Goal: Task Accomplishment & Management: Complete application form

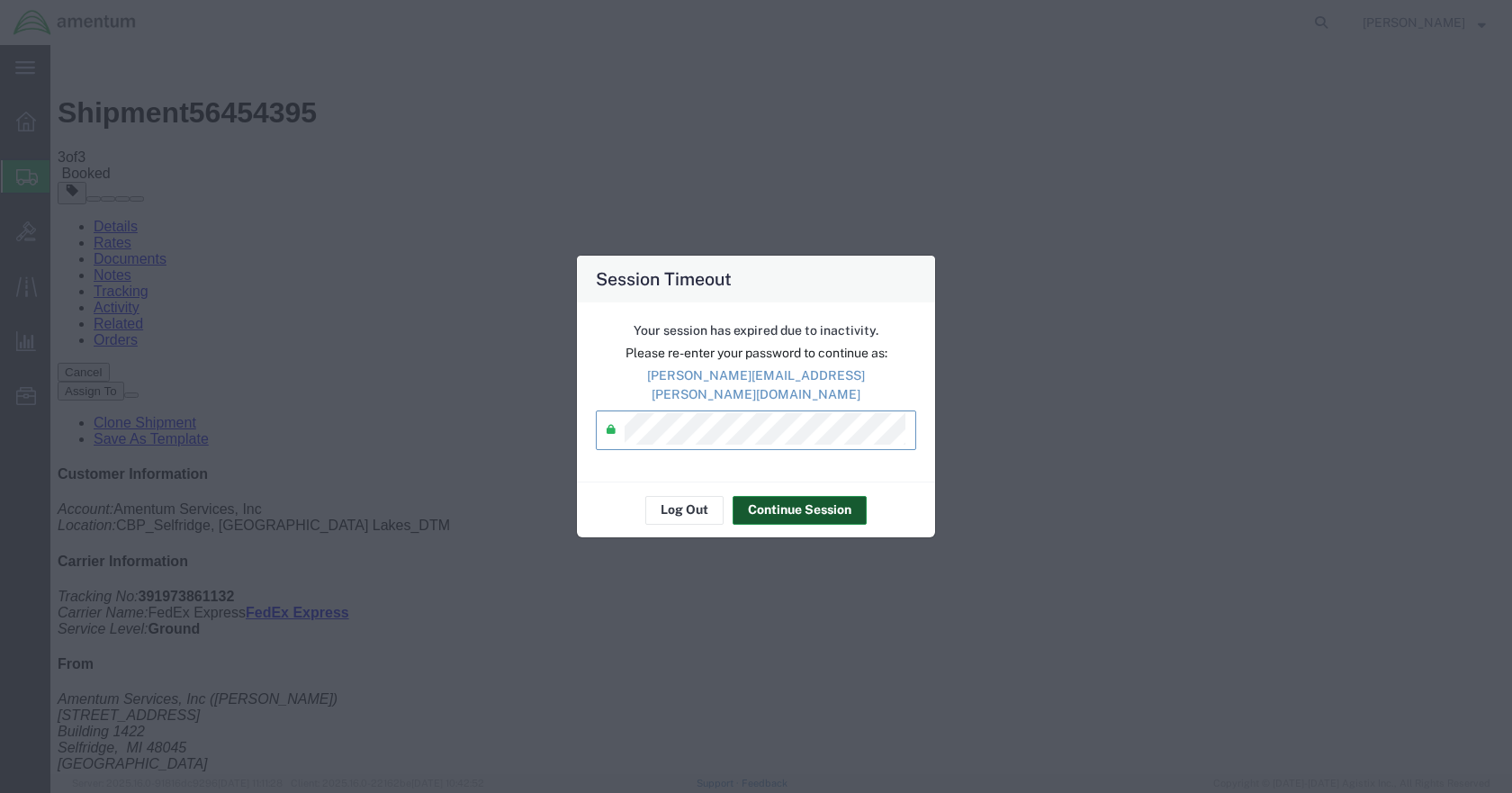
click at [827, 512] on button "Continue Session" at bounding box center [799, 510] width 134 height 29
click at [784, 496] on button "Continue Session" at bounding box center [799, 510] width 134 height 29
click at [780, 499] on button "Continue Session" at bounding box center [799, 510] width 134 height 29
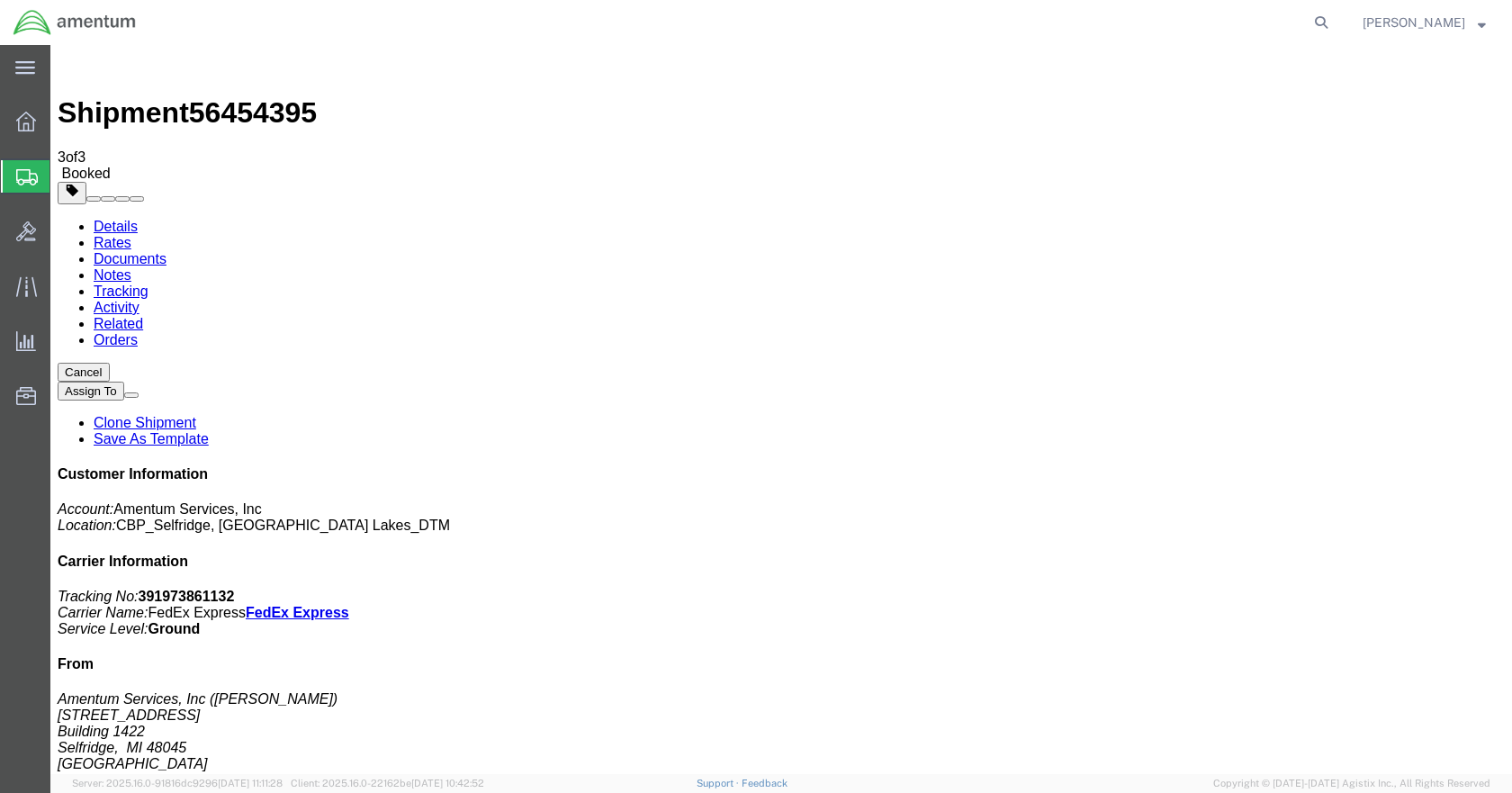
click at [0, 0] on span "Create Shipment" at bounding box center [0, 0] width 0 height 0
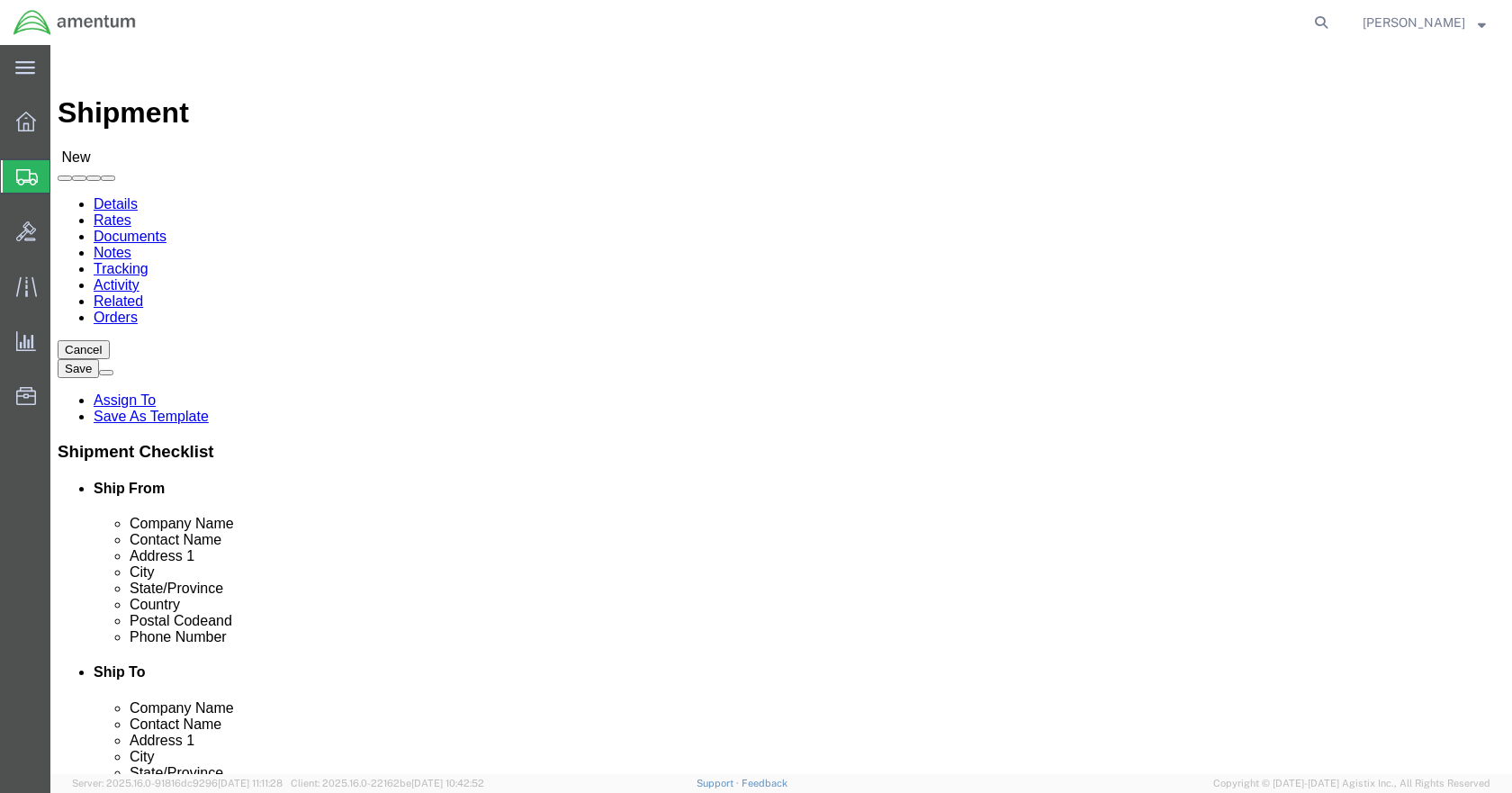
click input "text"
type input "[PERSON_NAME]"
click p "- Amentum Services, Inc - ([PERSON_NAME]) [STREET_ADDRESS]"
select select "MI"
type input "[PERSON_NAME]"
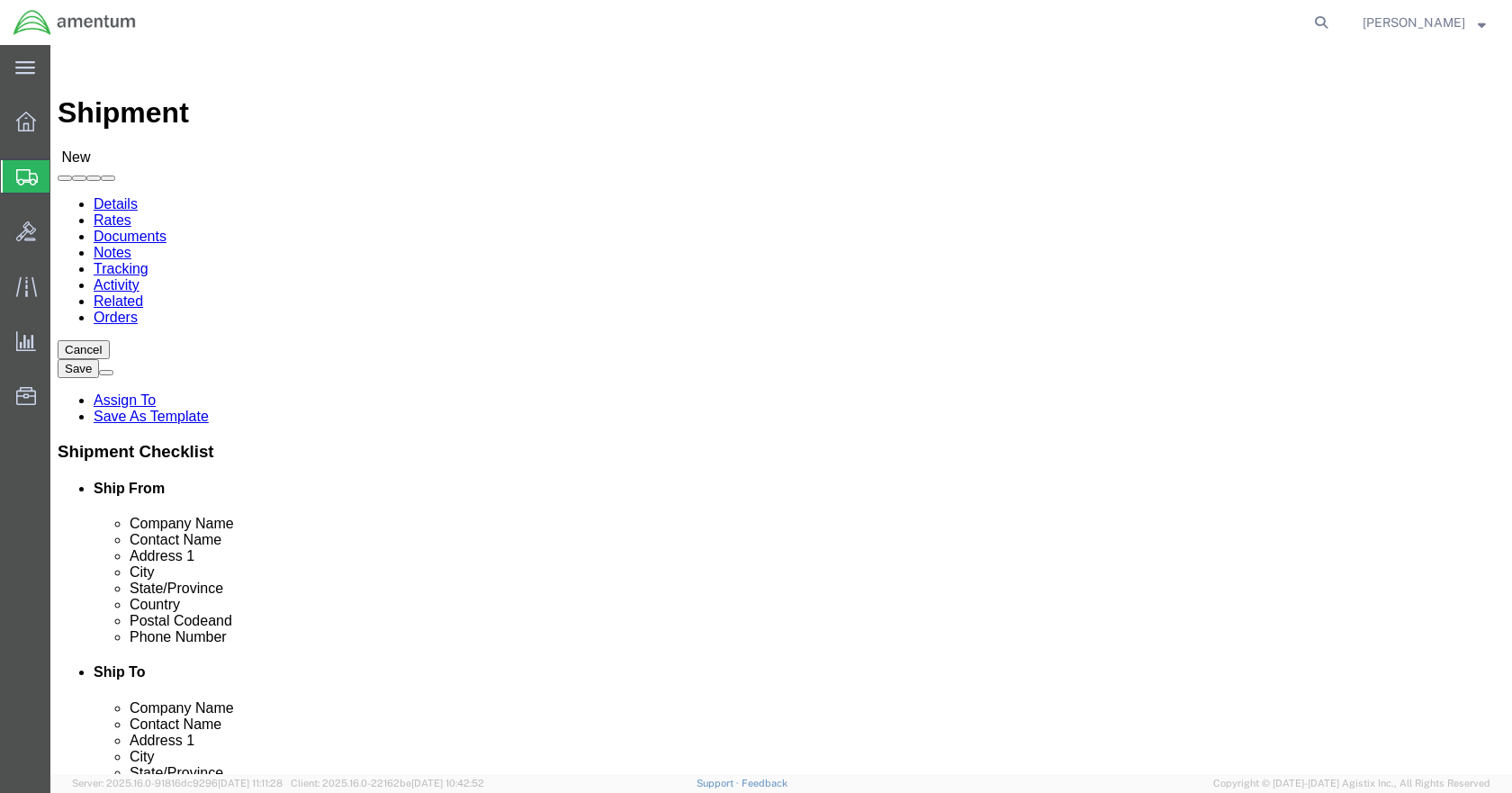
click input "text"
type input "5869542217"
type input "dlr"
select select "49937"
select select "[GEOGRAPHIC_DATA]"
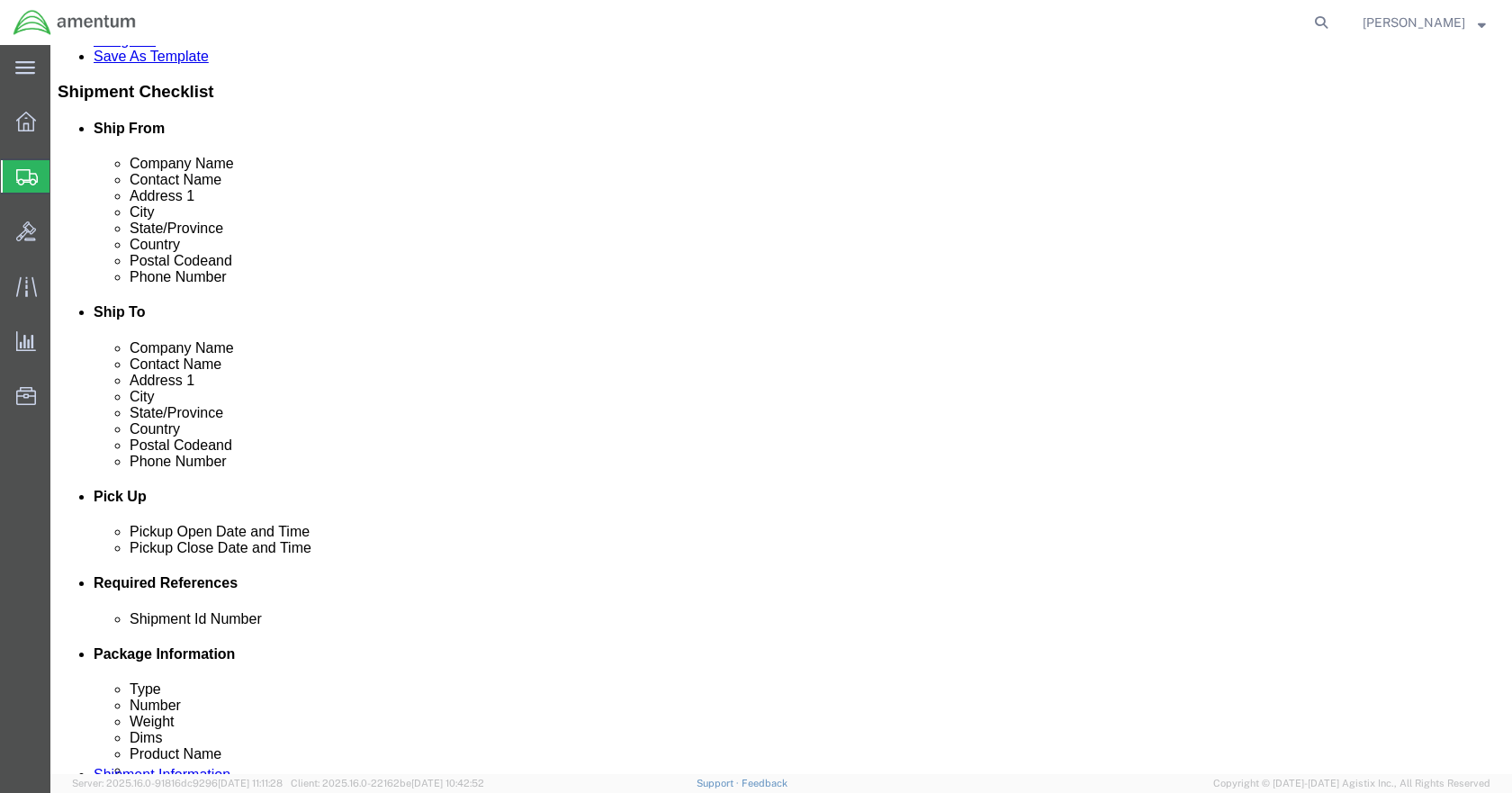
scroll to position [630, 0]
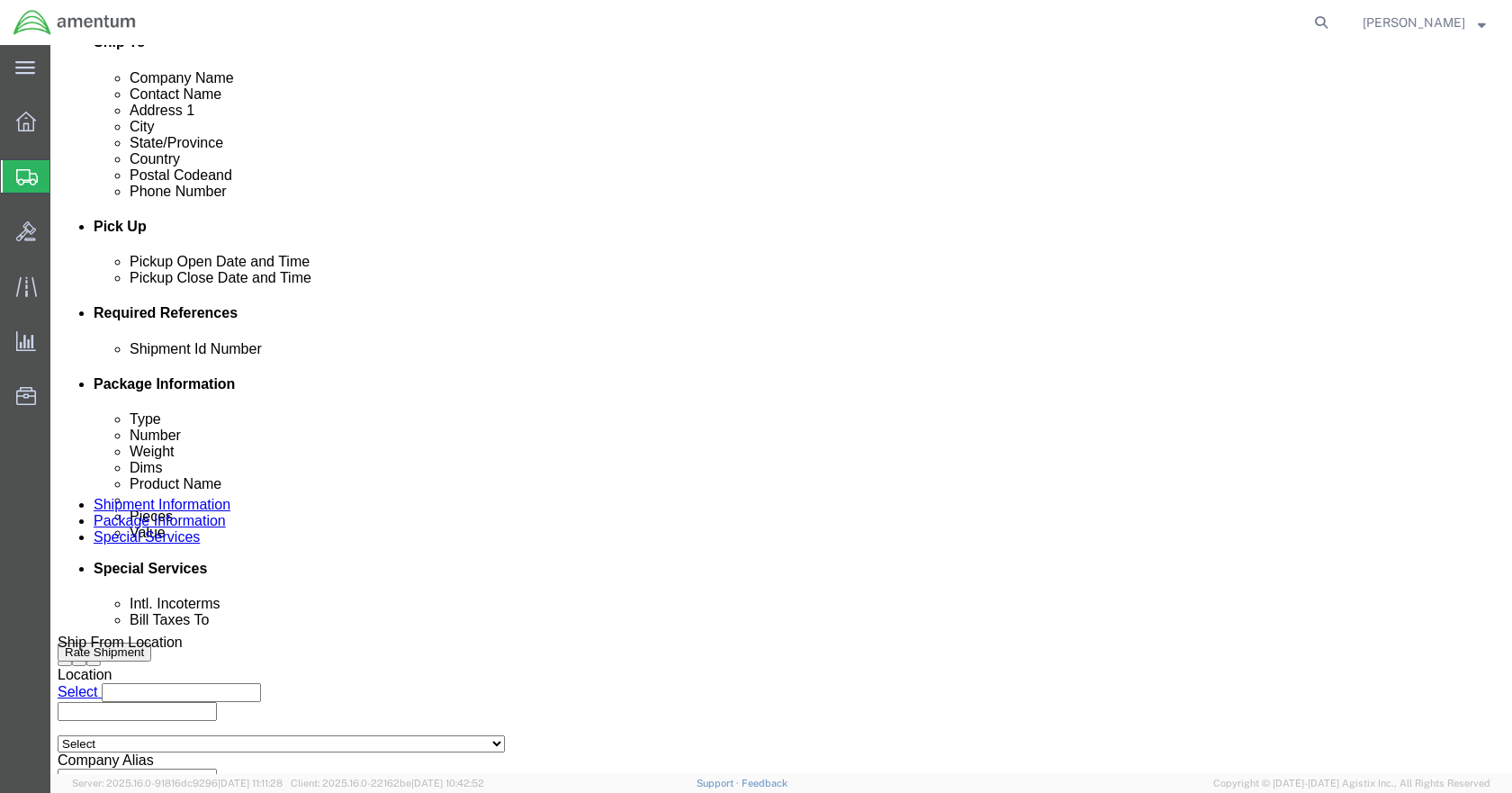
click button "Add reference"
click input "text"
click input "placard"
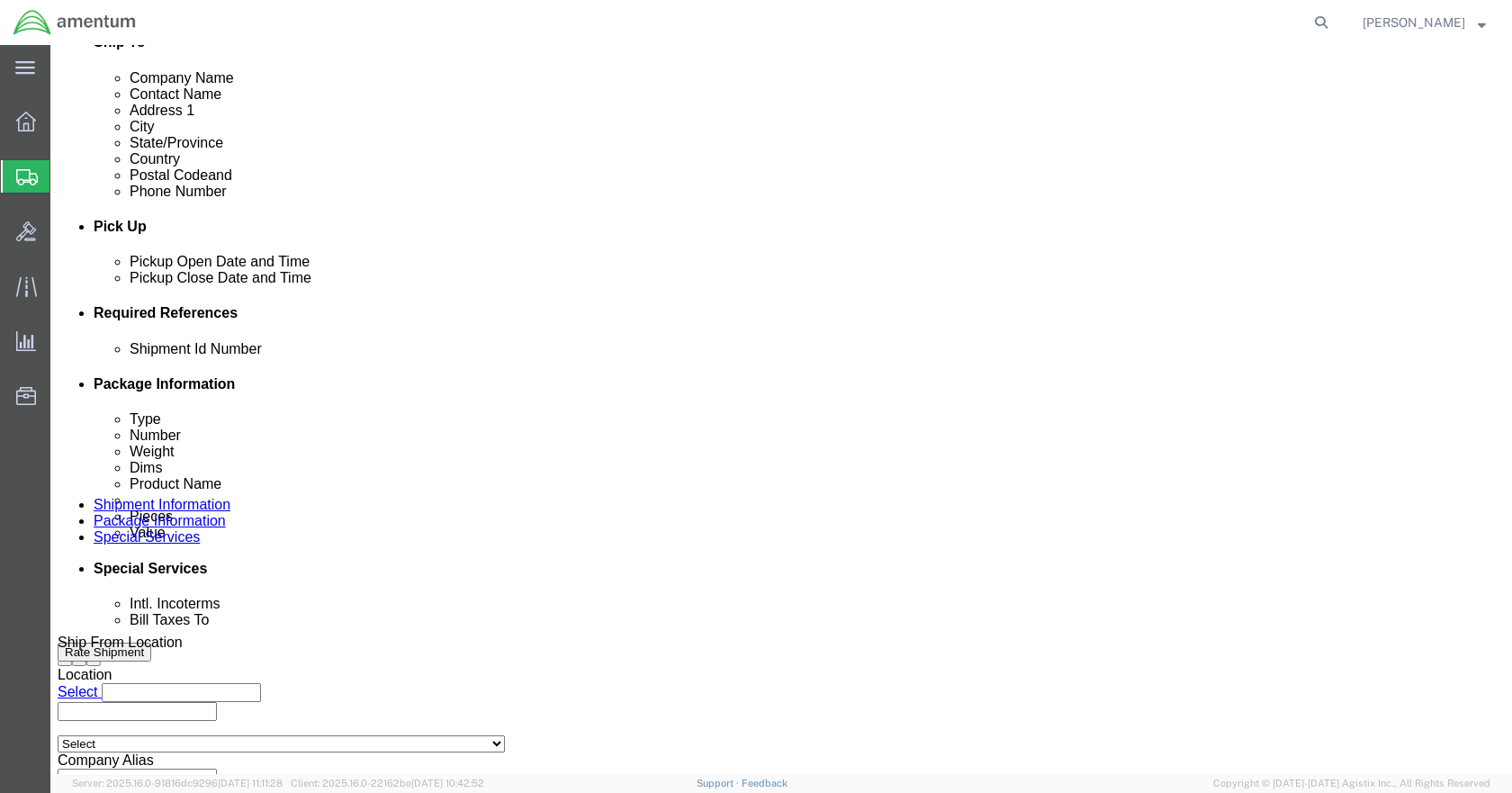
click input "placard"
type input "PLACARD"
type input "USAGE#323999"
type input "CBP"
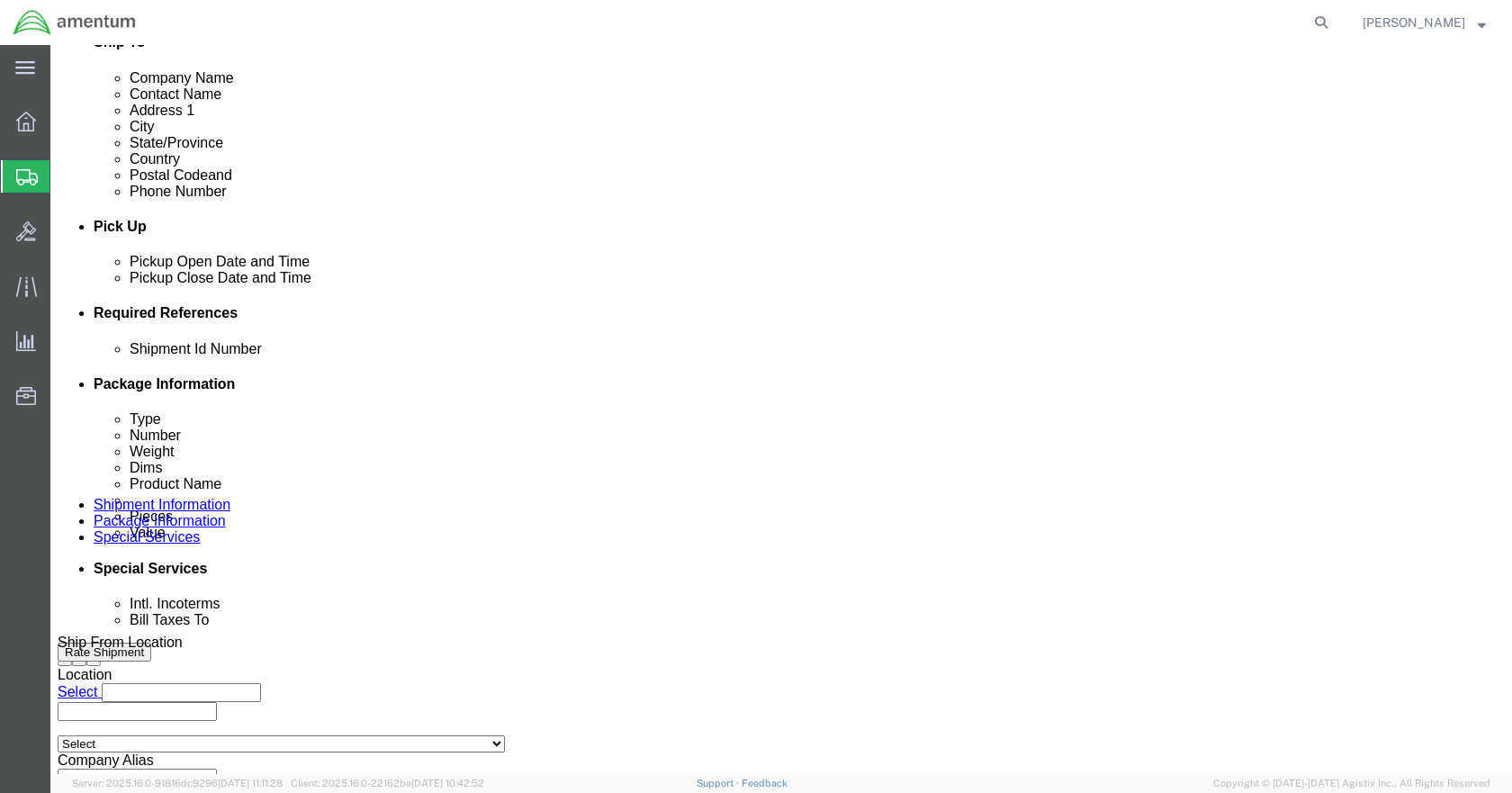
type input "6118.03.03.2219.000.DTM.0000"
click select "Select Account Type Activity ID Airline Appointment Number ASN Batch Request # …"
select select "PROJNUM"
click select "Select Account Type Activity ID Airline Appointment Number ASN Batch Request # …"
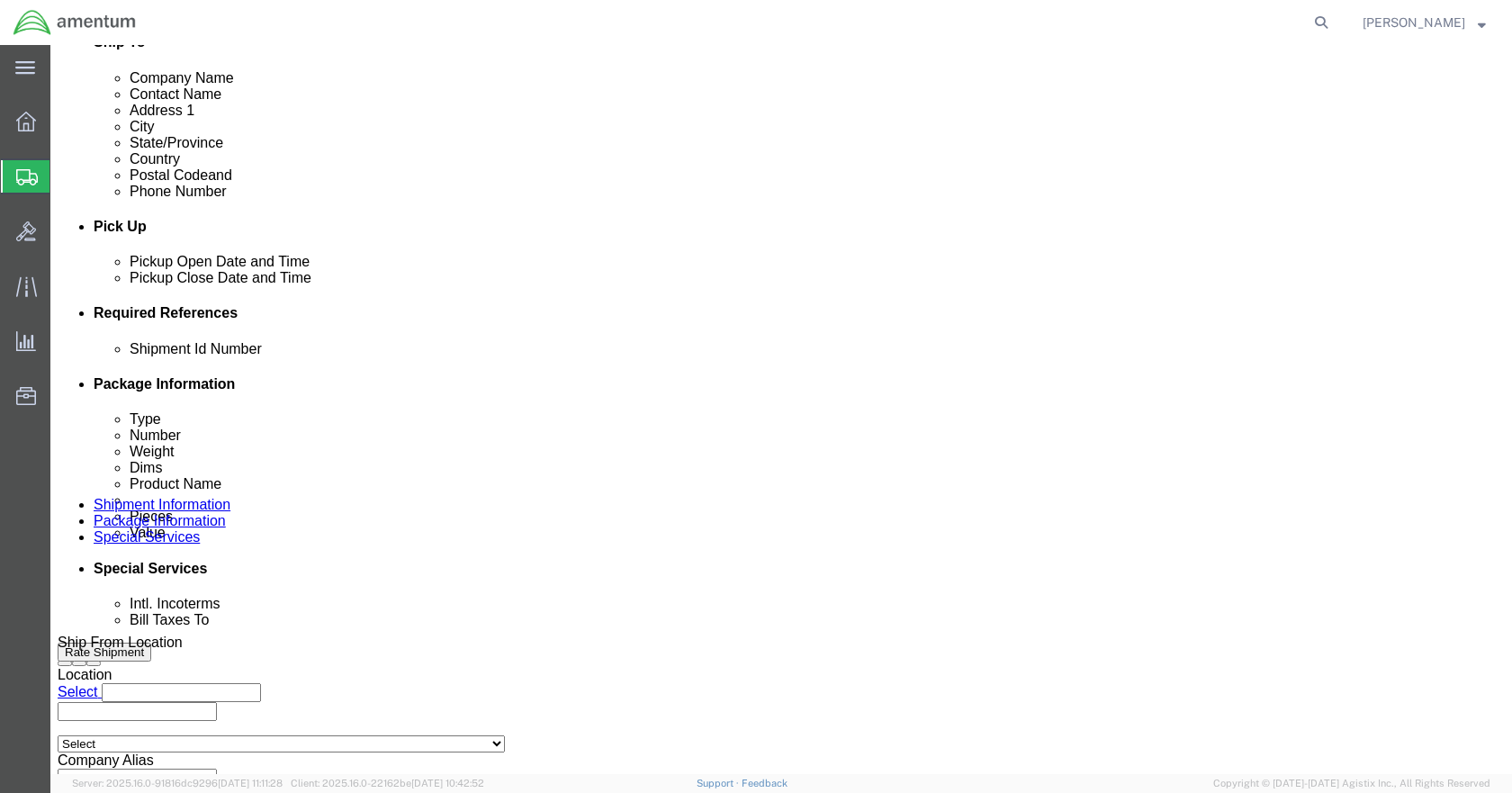
click select "Select Account Type Activity ID Airline Appointment Number ASN Batch Request # …"
select select "DEPT"
click select "Select Account Type Activity ID Airline Appointment Number ASN Batch Request # …"
select select "CUSTREF"
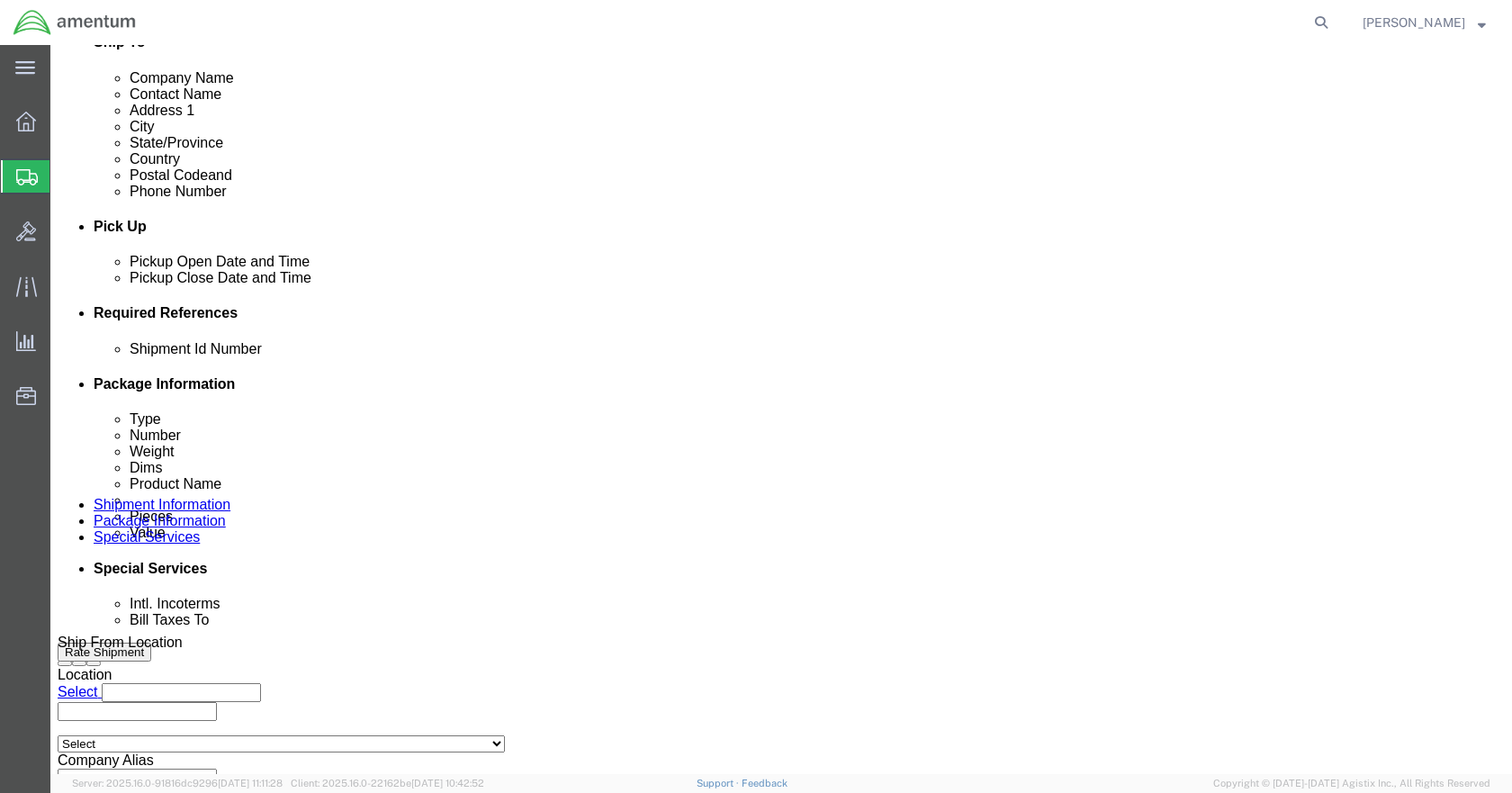
click select "Select Account Type Activity ID Airline Appointment Number ASN Batch Request # …"
click icon
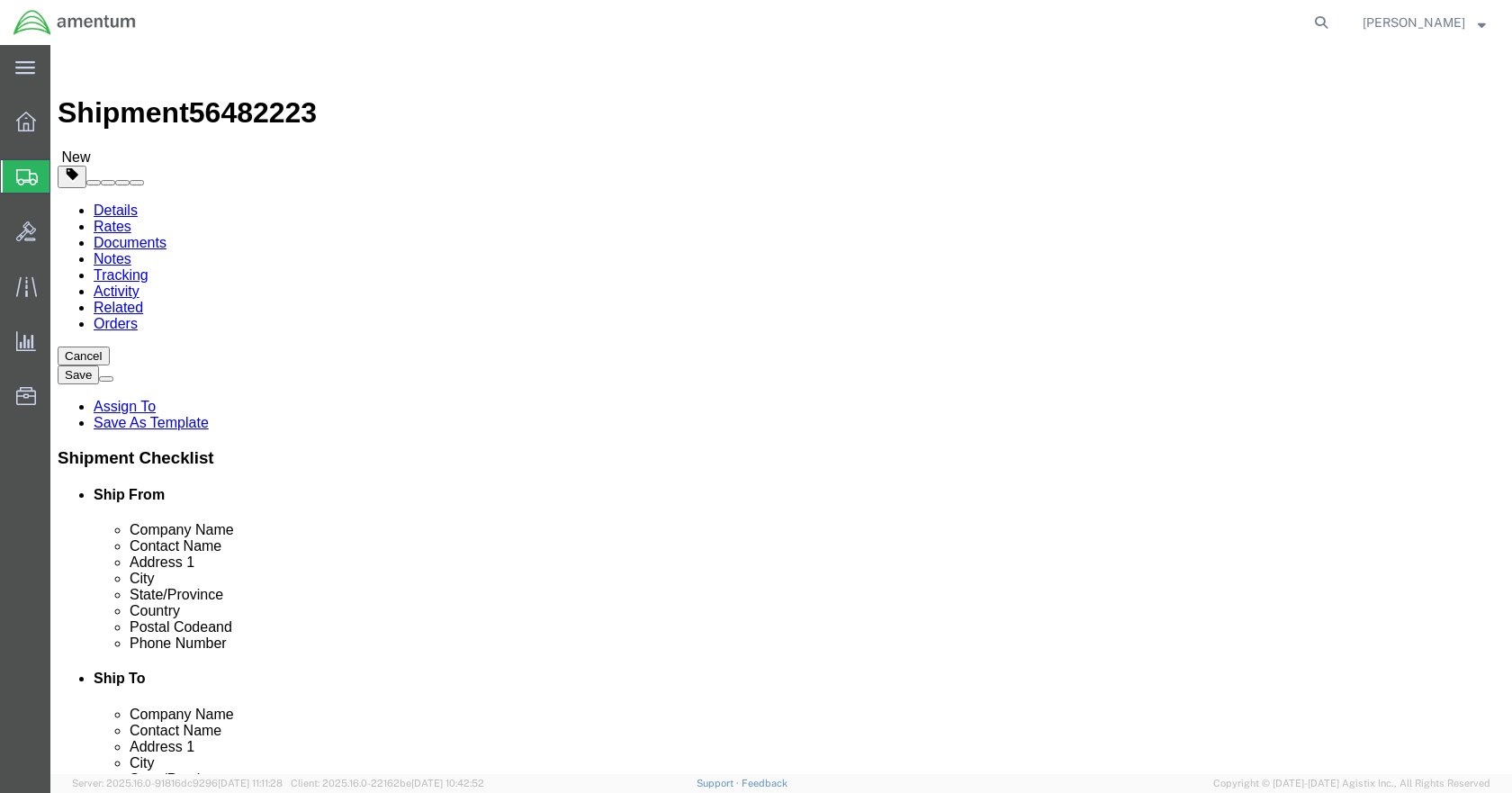
click select "Select BCK Boxes Bale(s) Basket(s) Bolt(s) Bottle(s) Buckets Bulk Bundle(s) Can…"
select select "ENV"
click select "Select BCK Boxes Bale(s) Basket(s) Bolt(s) Bottle(s) Buckets Bulk Bundle(s) Can…"
type input "9.50"
type input "12.50"
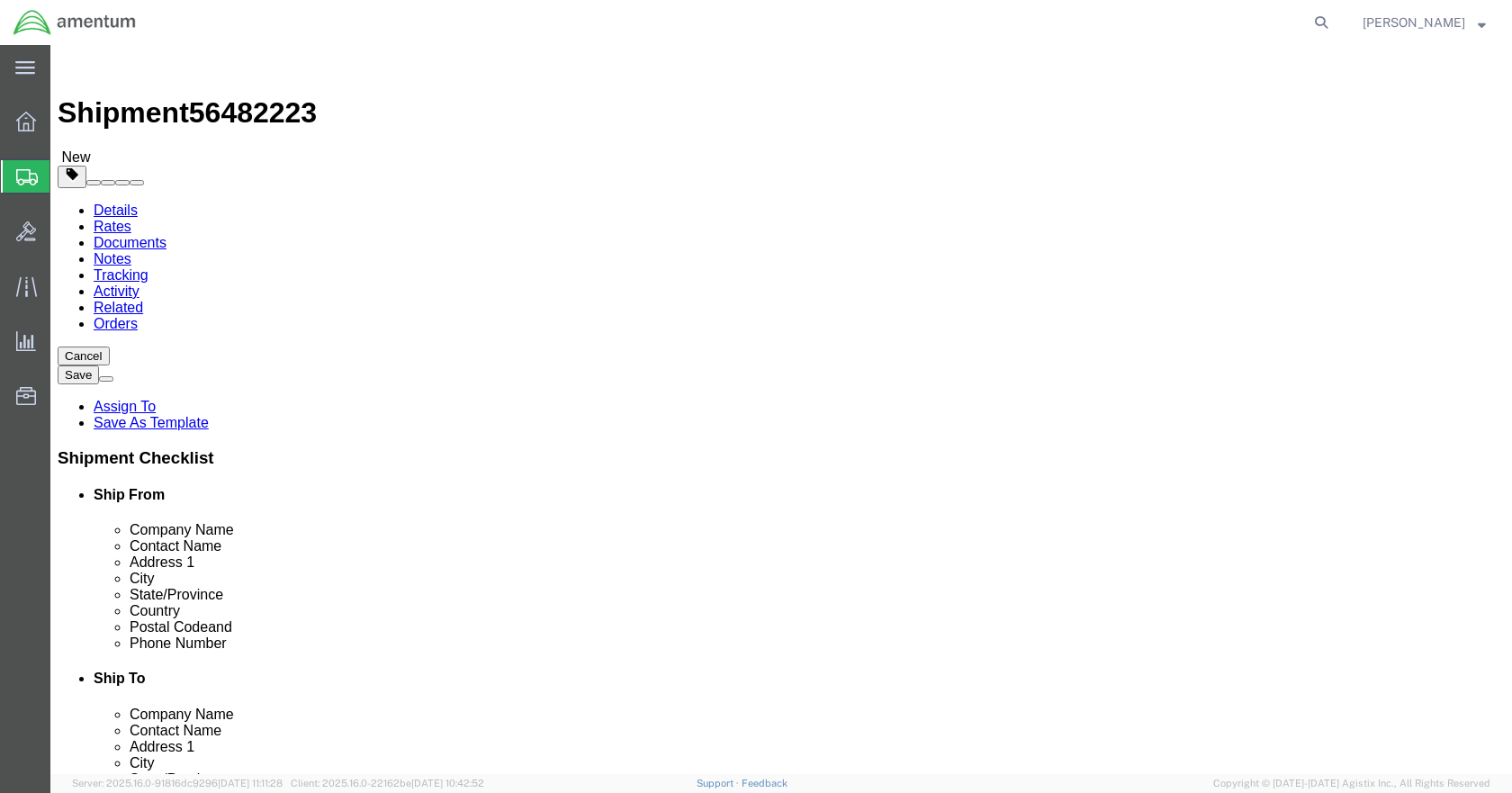
type input "0.25"
type input "1"
click link "Add Content"
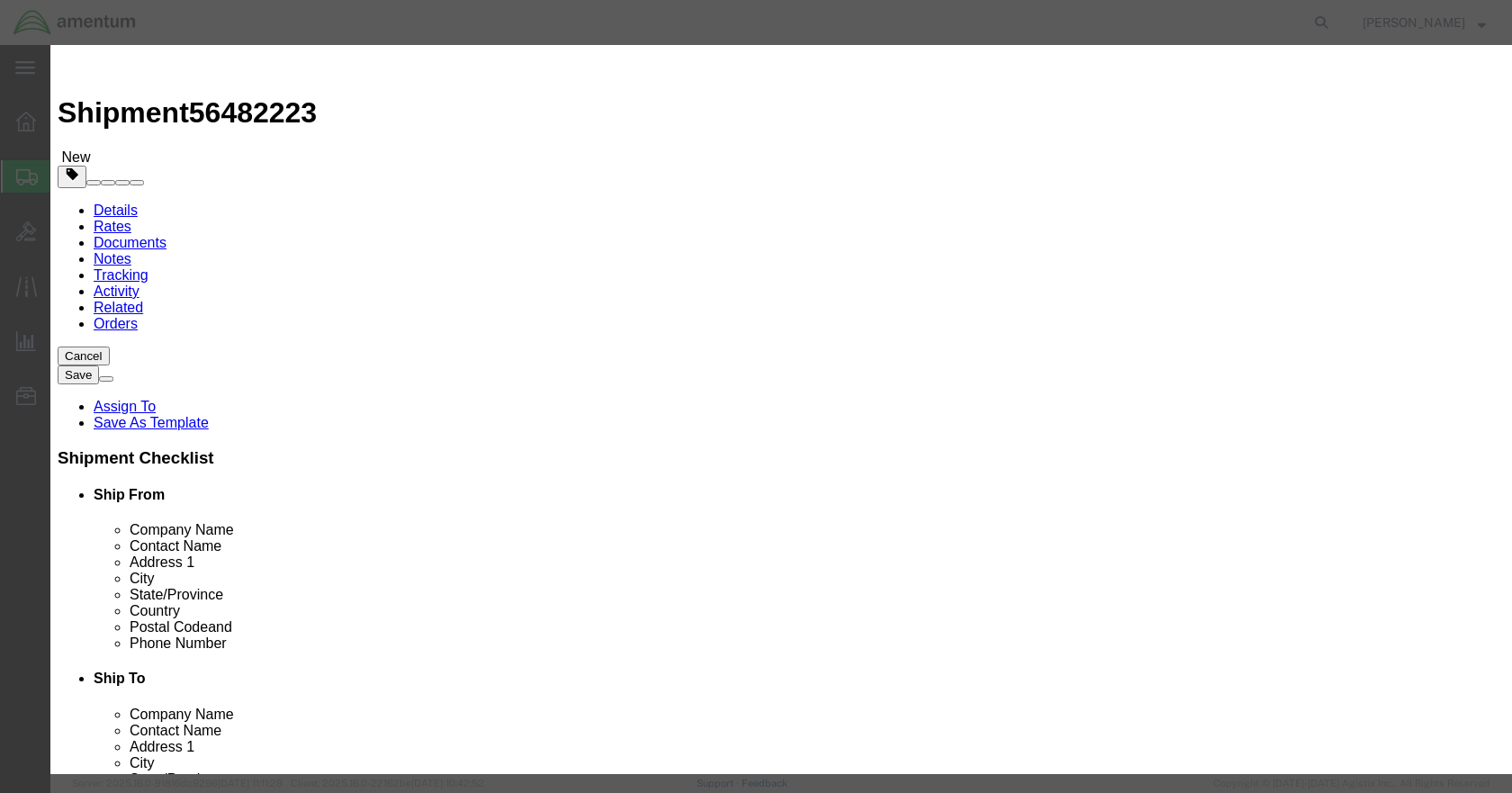
click input "text"
type input "PLACARD"
type input "200"
select select "USD"
click button "Save & Close"
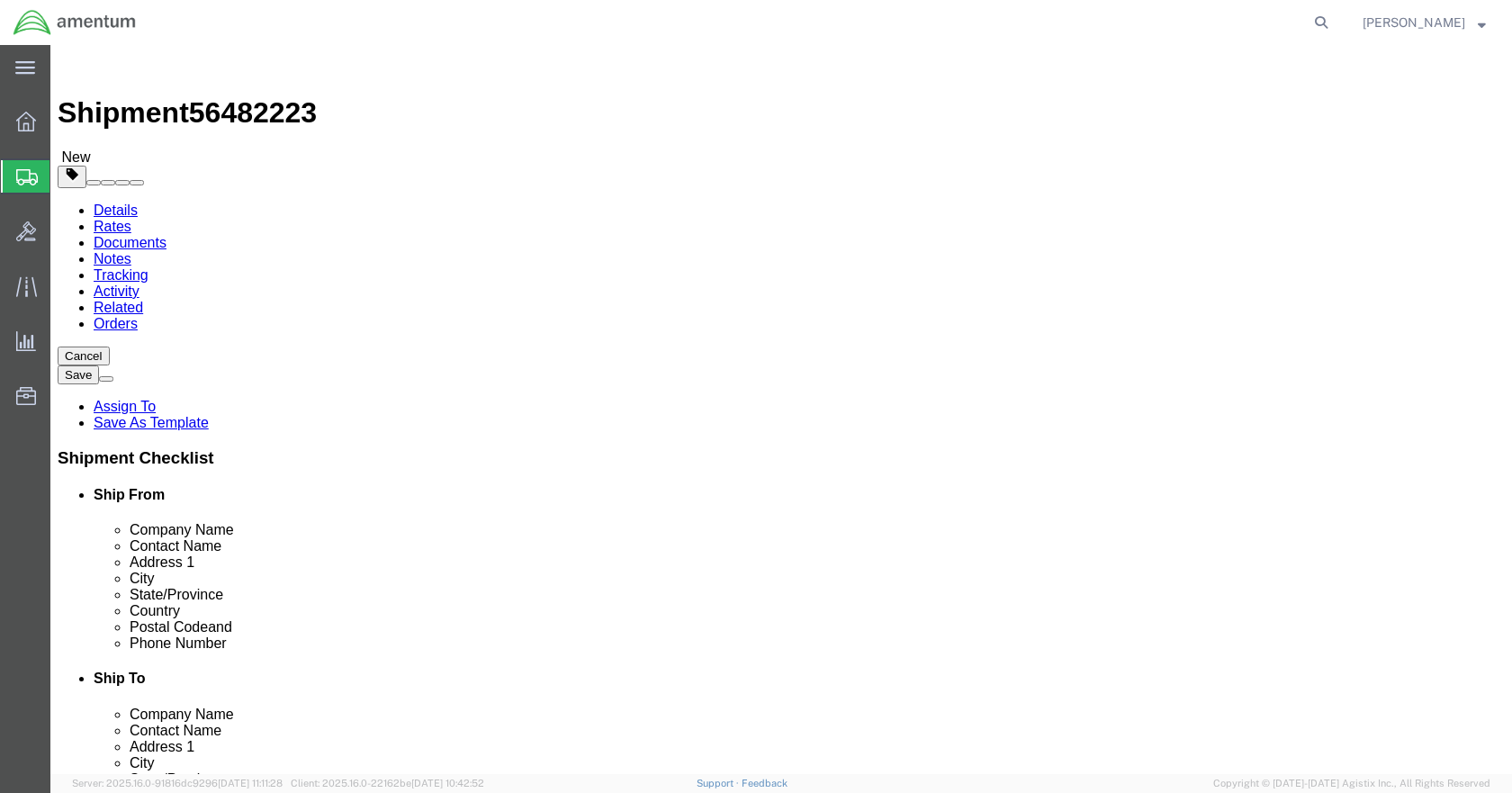
click icon
click input "text"
drag, startPoint x: 849, startPoint y: 370, endPoint x: 852, endPoint y: 385, distance: 15.3
click input "VALENTINO"
type input "[PERSON_NAME]"
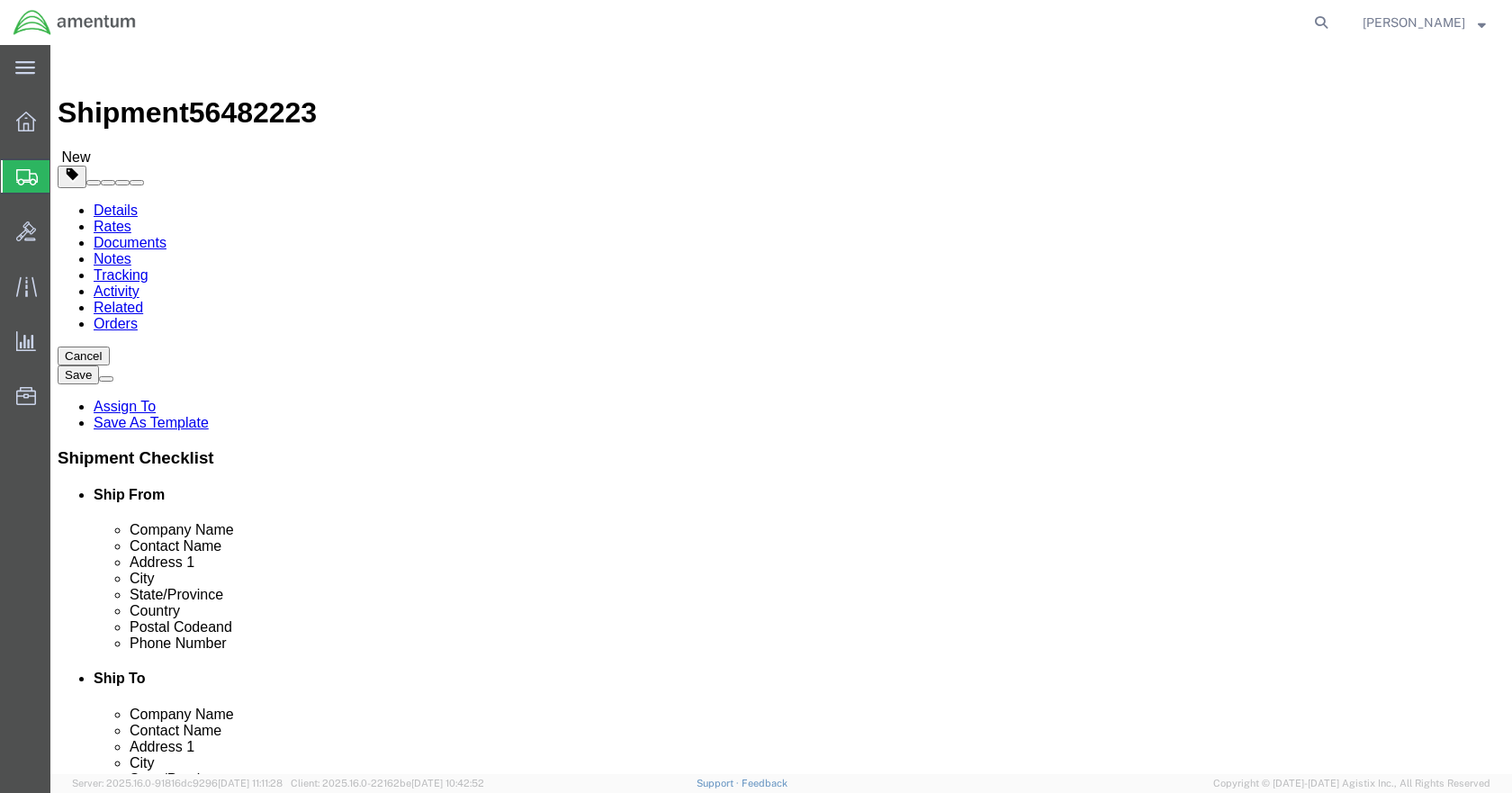
click input "text"
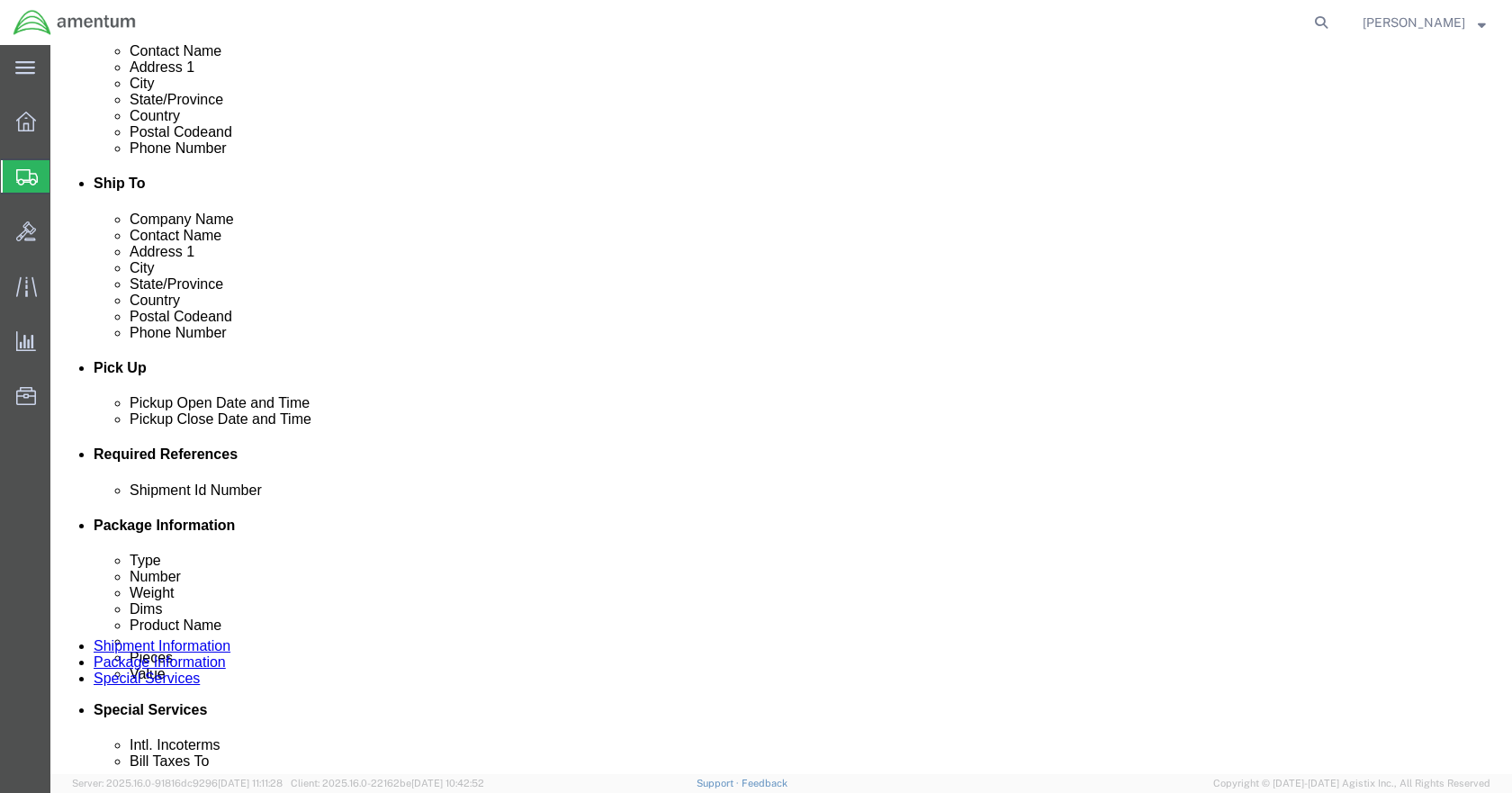
scroll to position [630, 0]
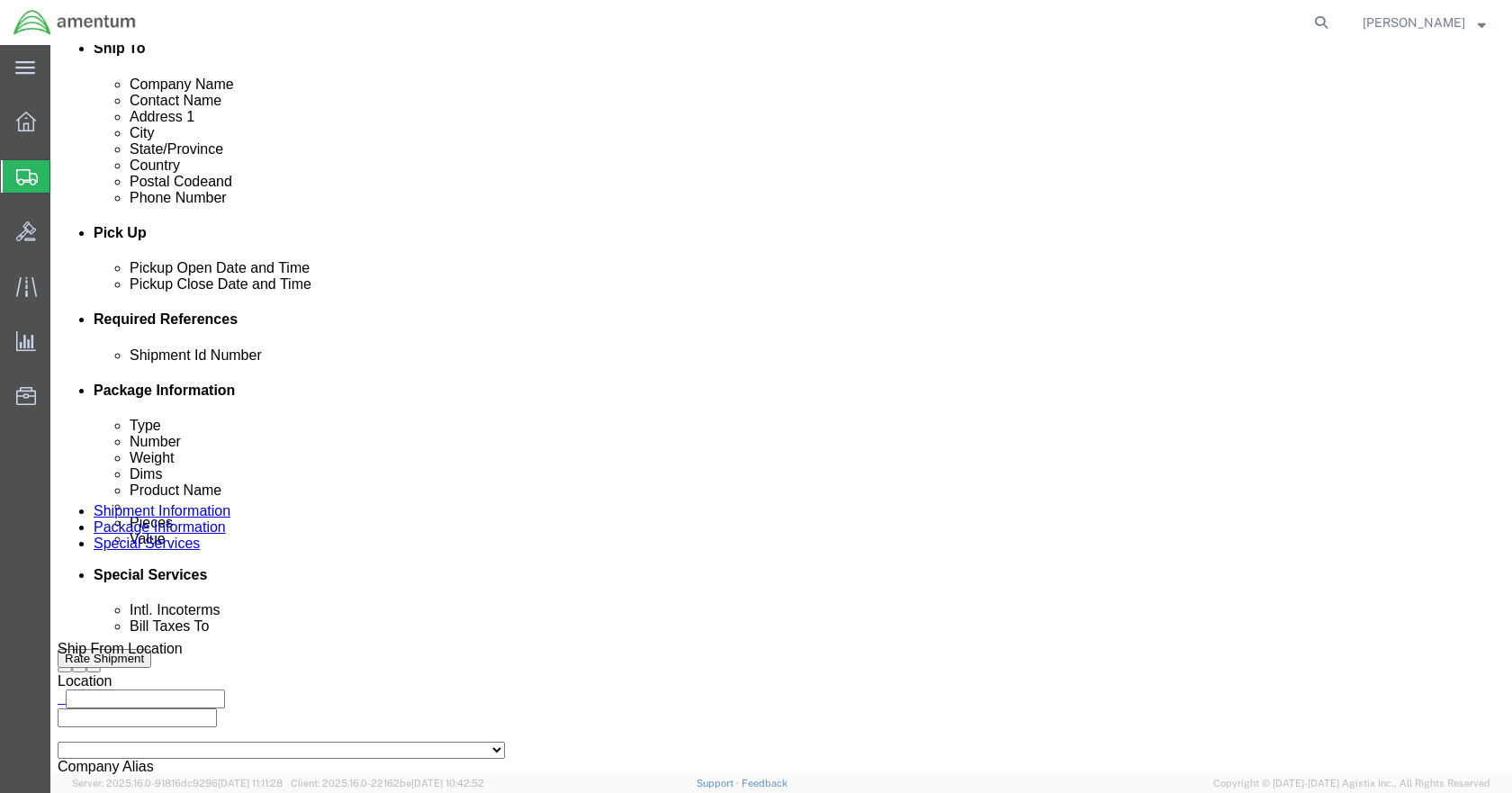
click icon
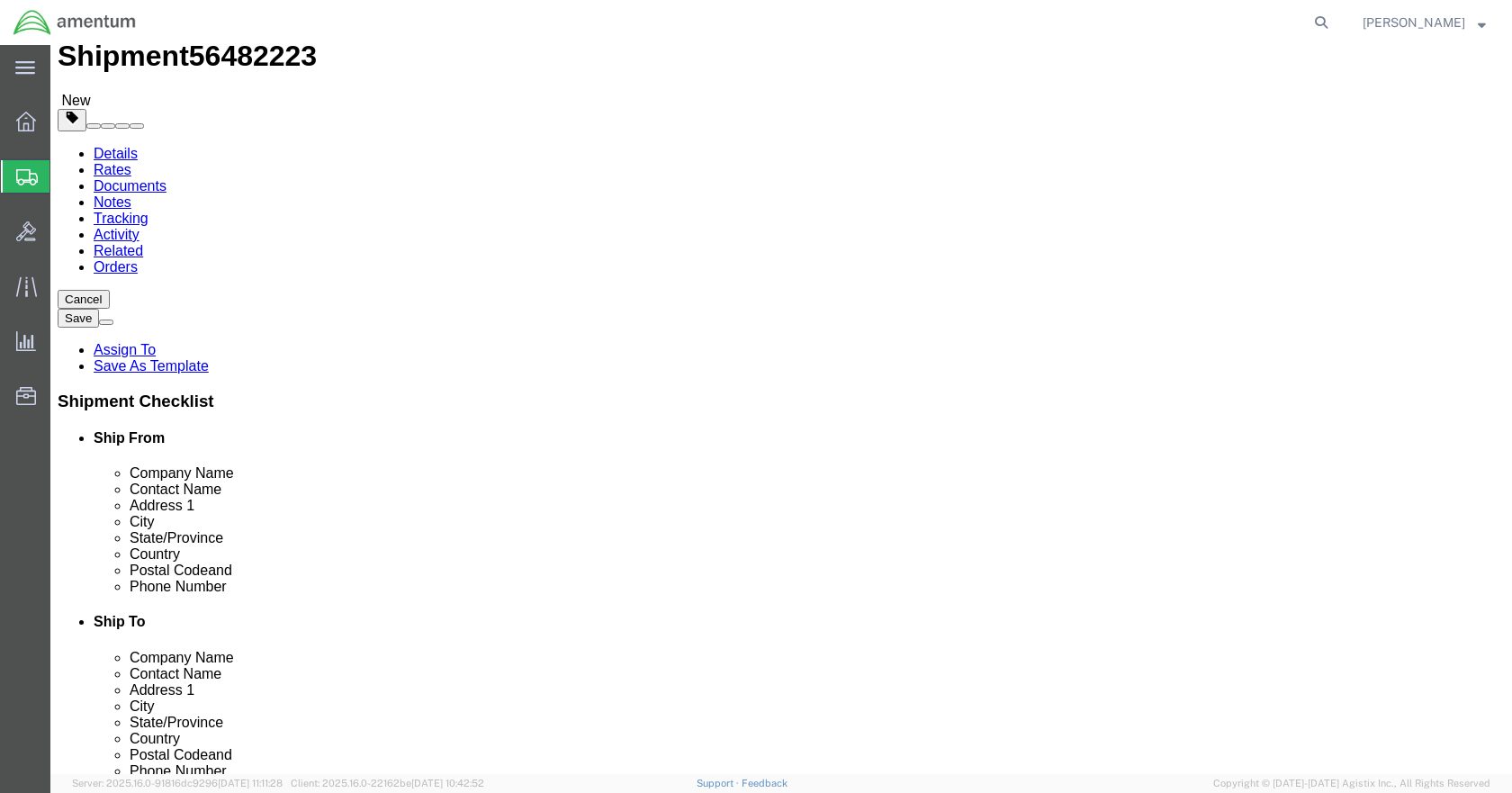
click button "Rate Shipment"
select select "ENV"
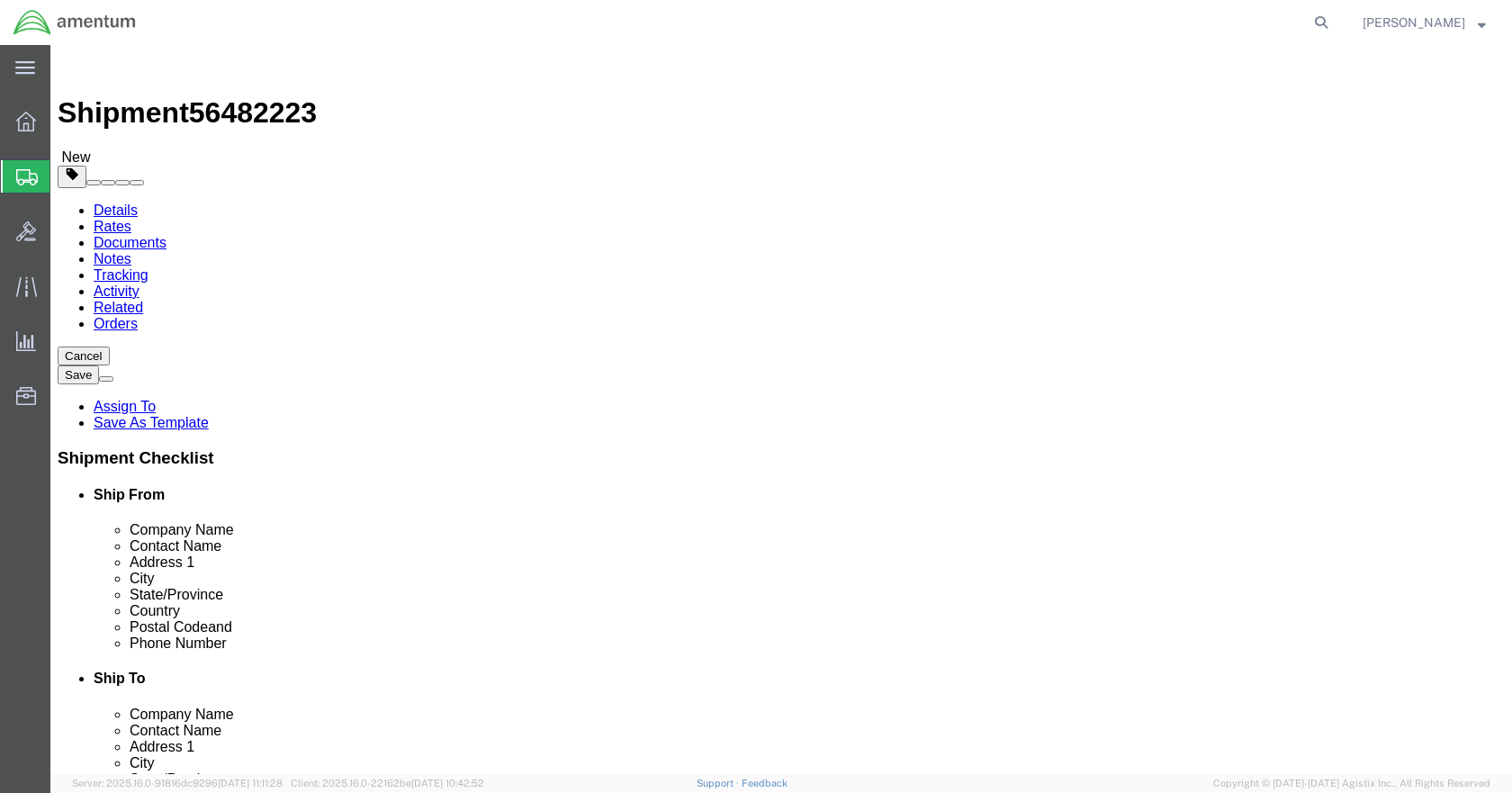
click dd "200.00 USD"
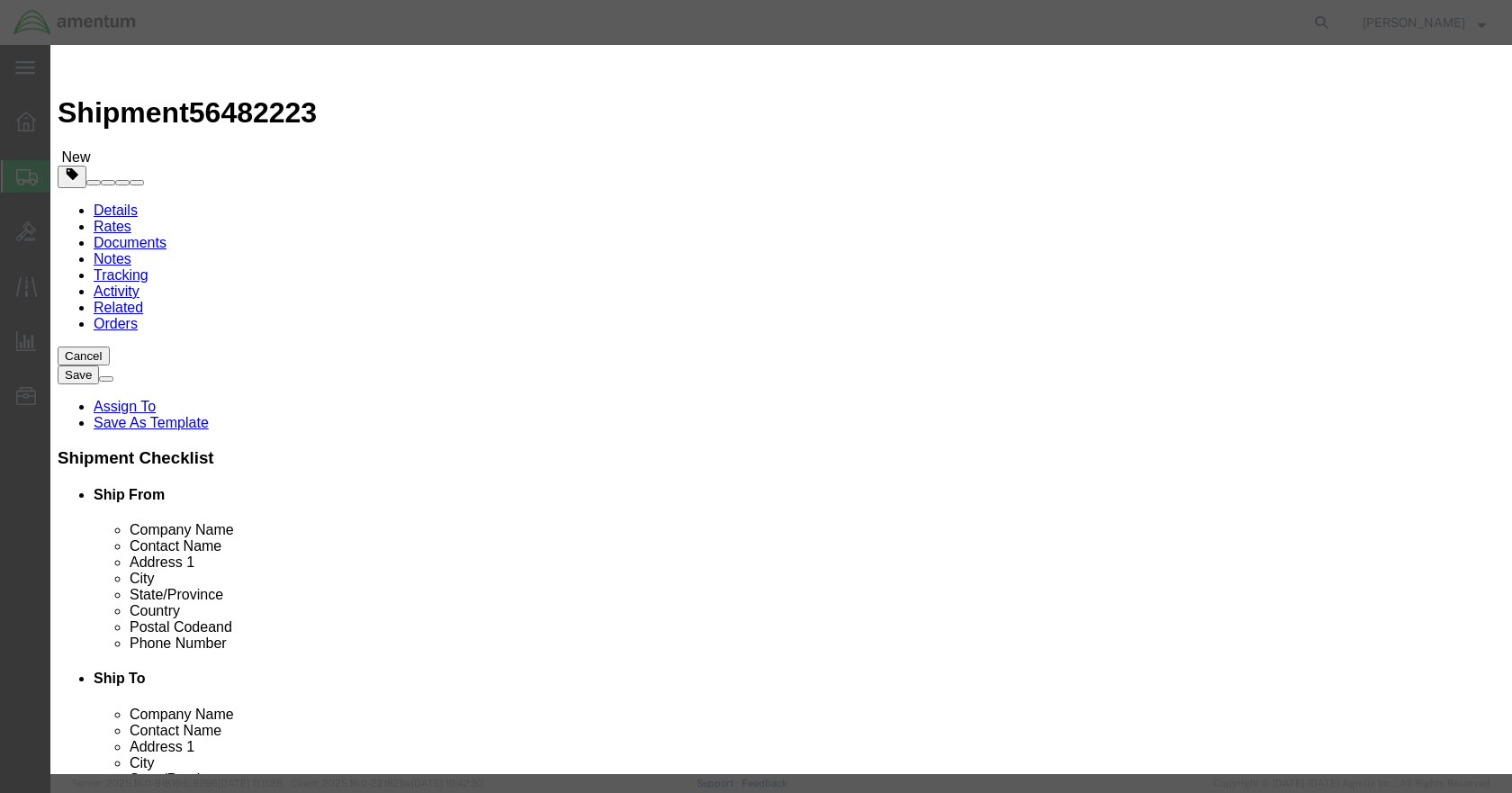
click input "0.00"
type input "1"
type input "200"
click button "Save & Close"
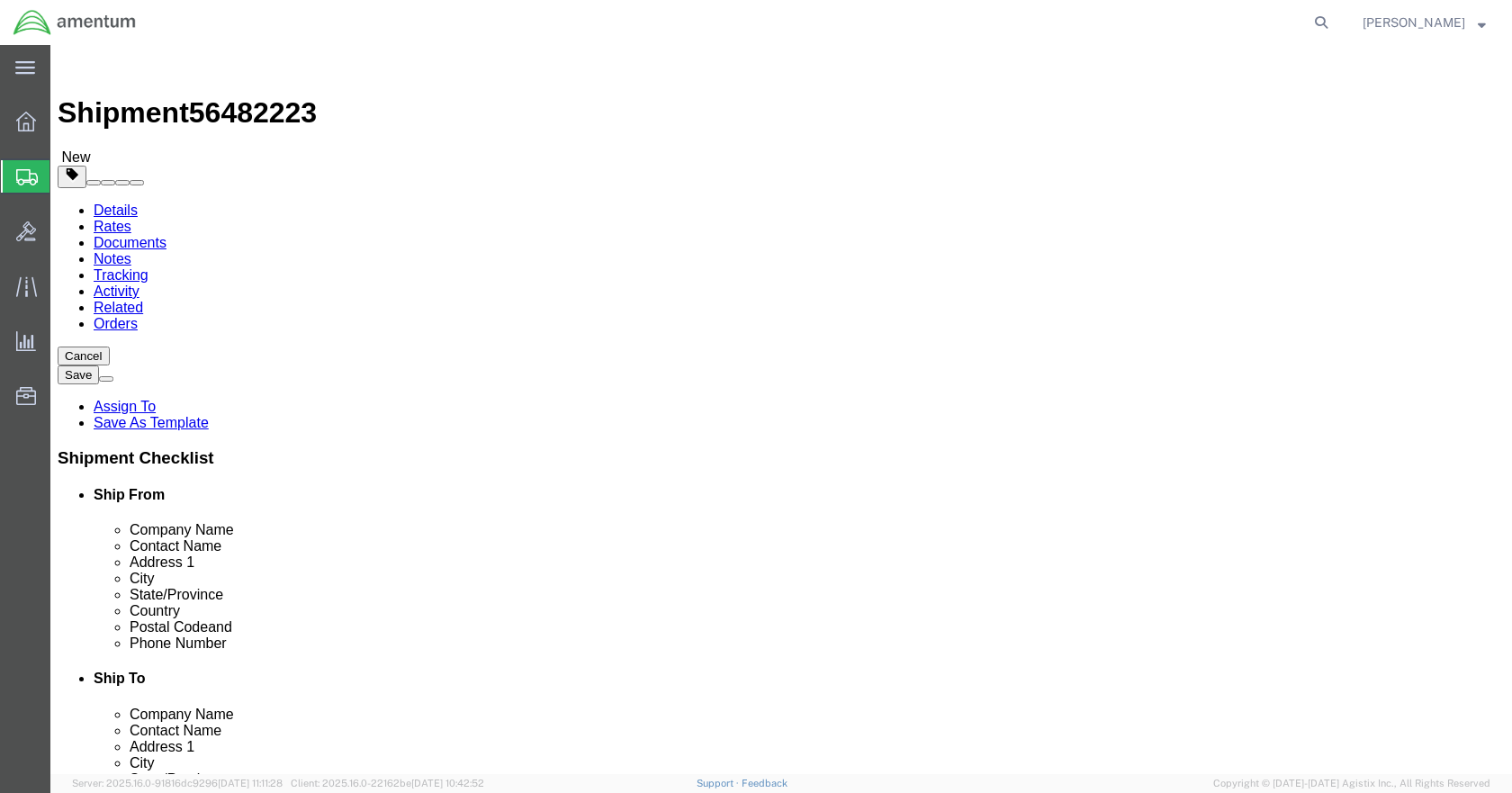
click button "Rate Shipment"
